Goal: Task Accomplishment & Management: Manage account settings

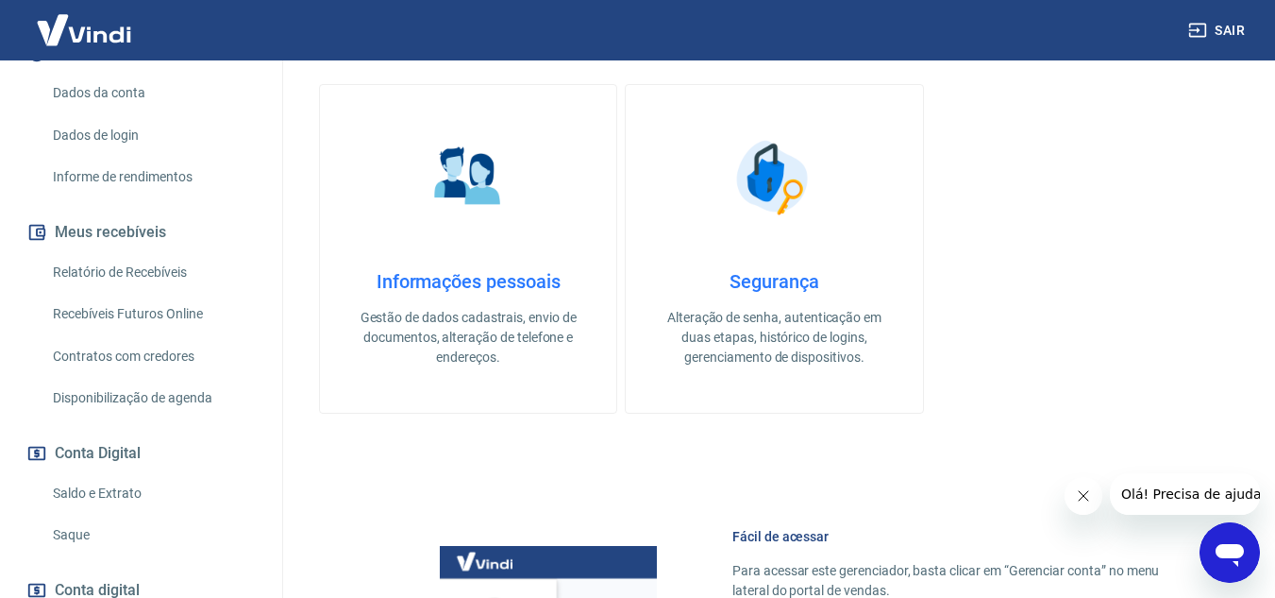
scroll to position [283, 0]
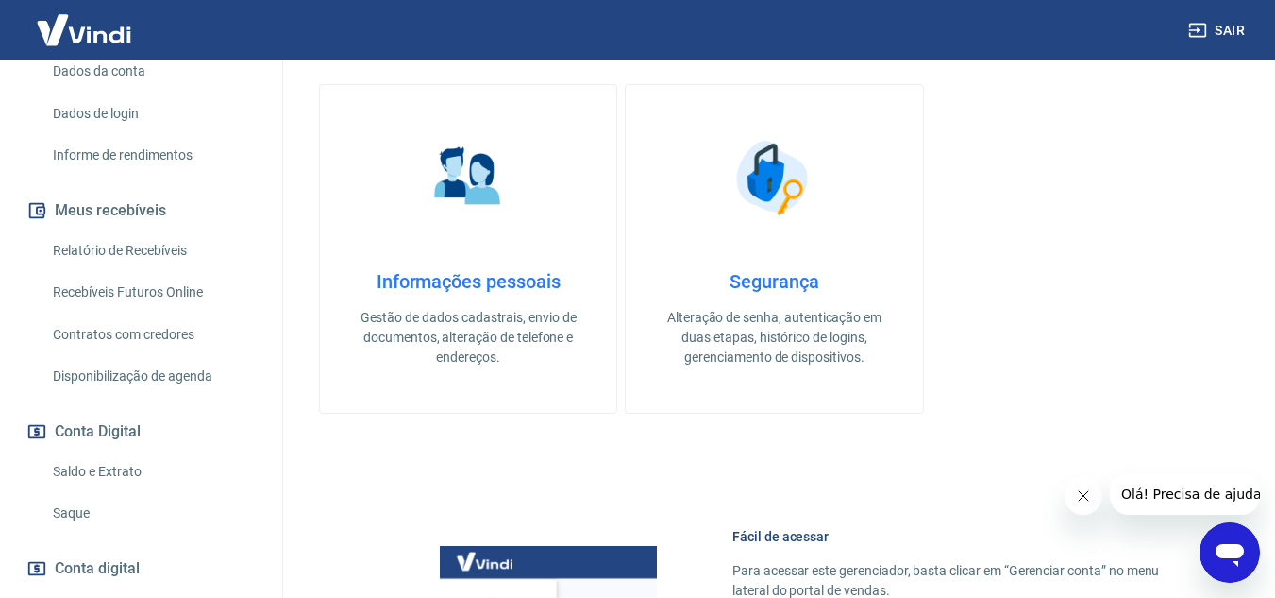
click at [68, 514] on link "Saque" at bounding box center [152, 513] width 214 height 39
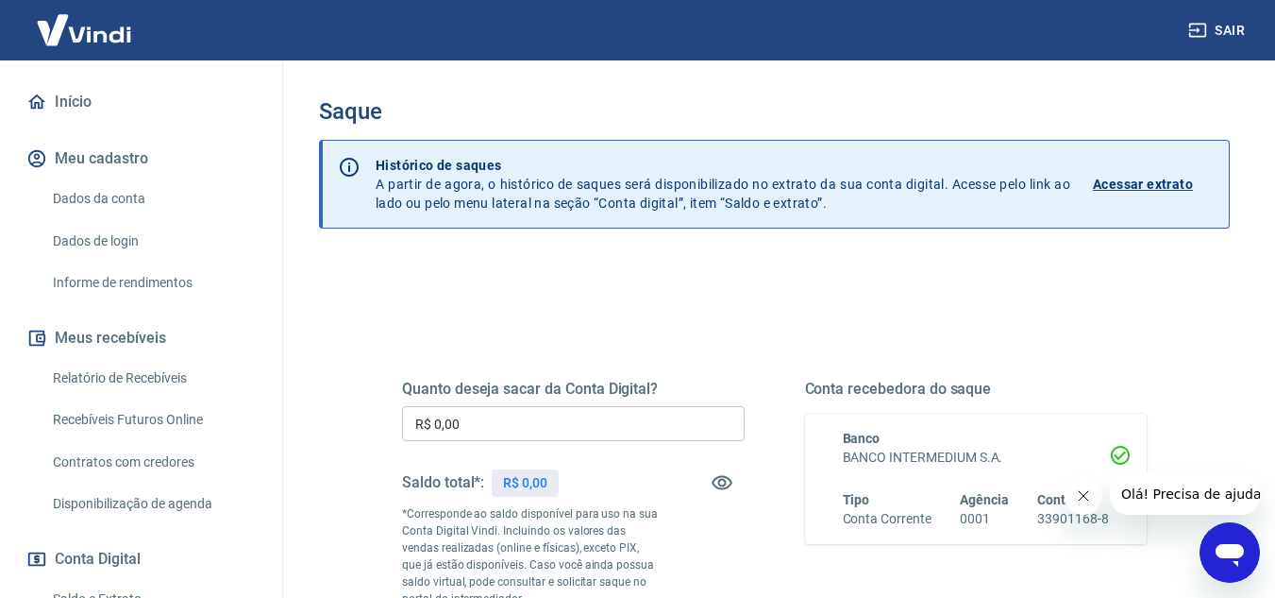
scroll to position [189, 0]
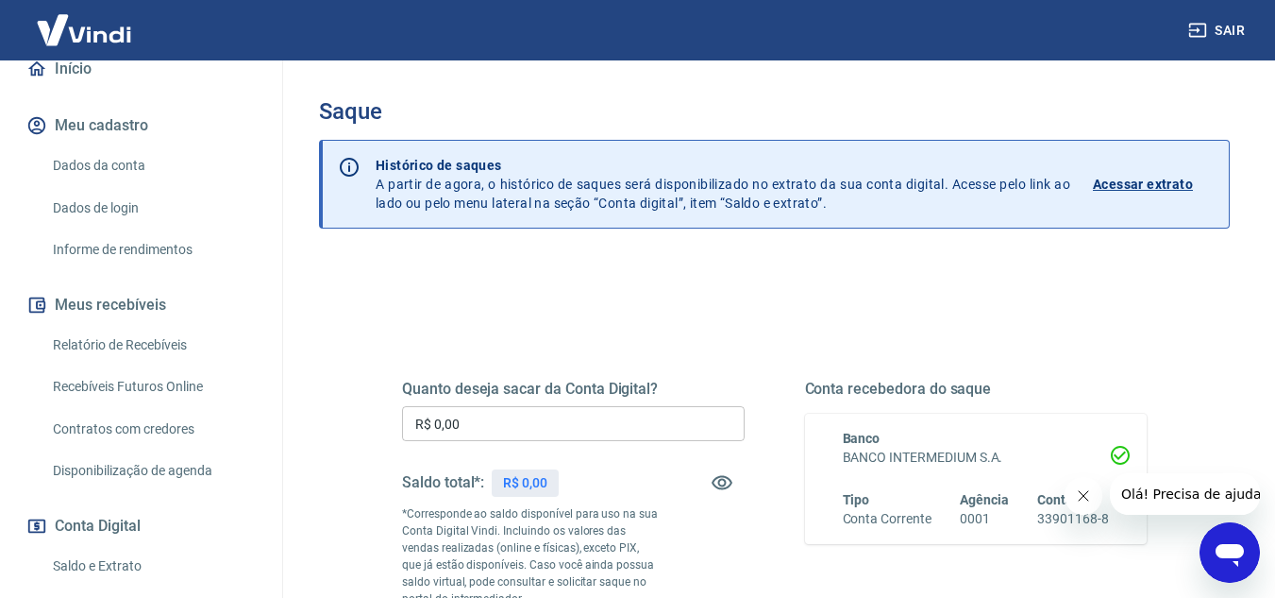
click at [148, 338] on link "Relatório de Recebíveis" at bounding box center [152, 345] width 214 height 39
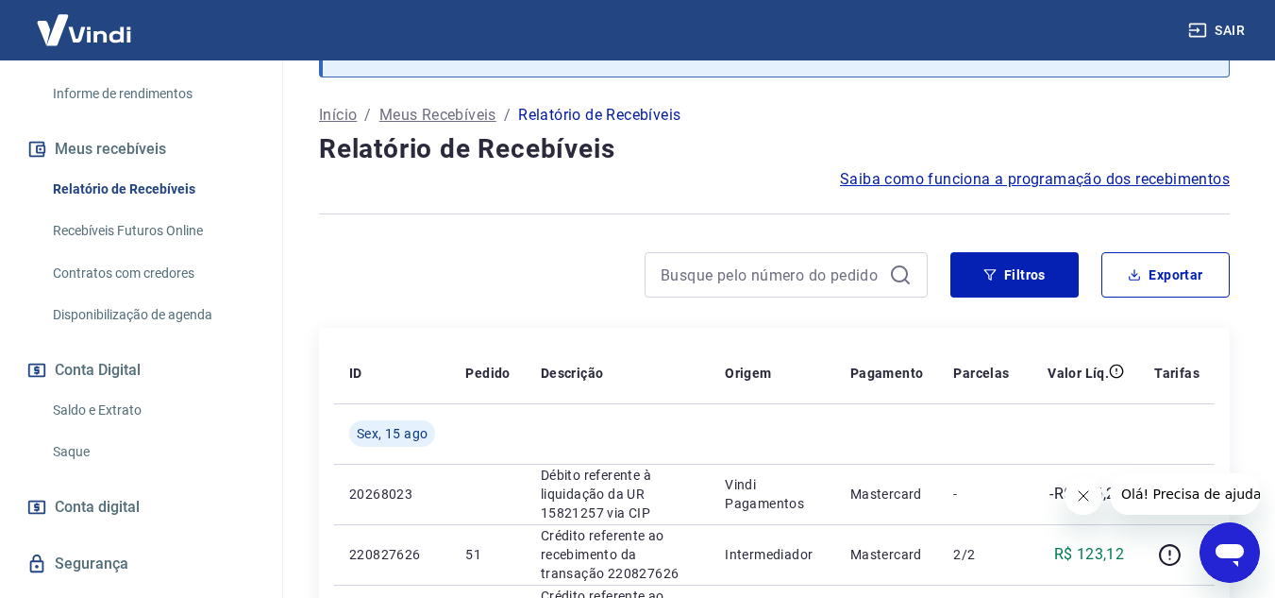
scroll to position [378, 0]
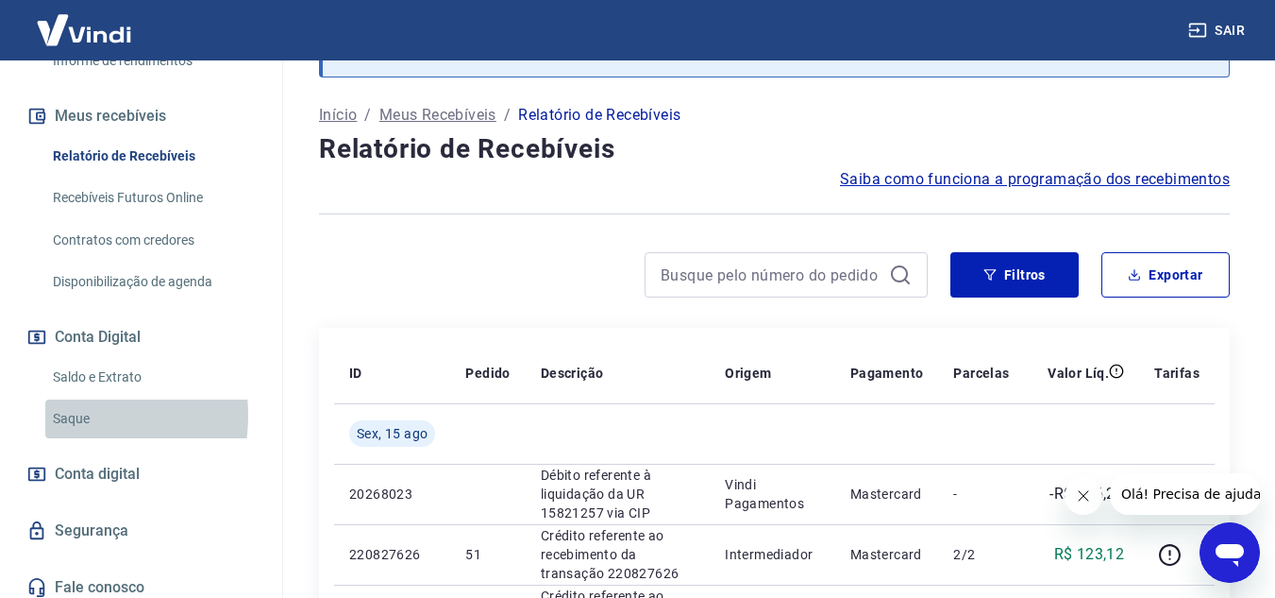
click at [65, 415] on link "Saque" at bounding box center [152, 418] width 214 height 39
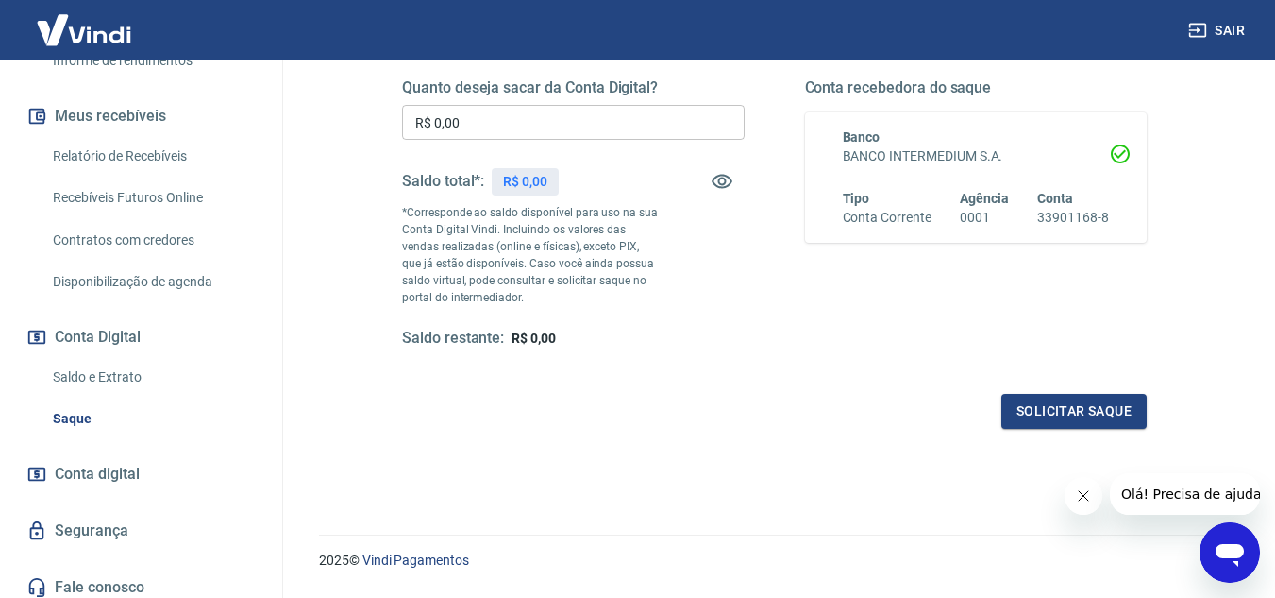
scroll to position [259, 0]
